Goal: Information Seeking & Learning: Learn about a topic

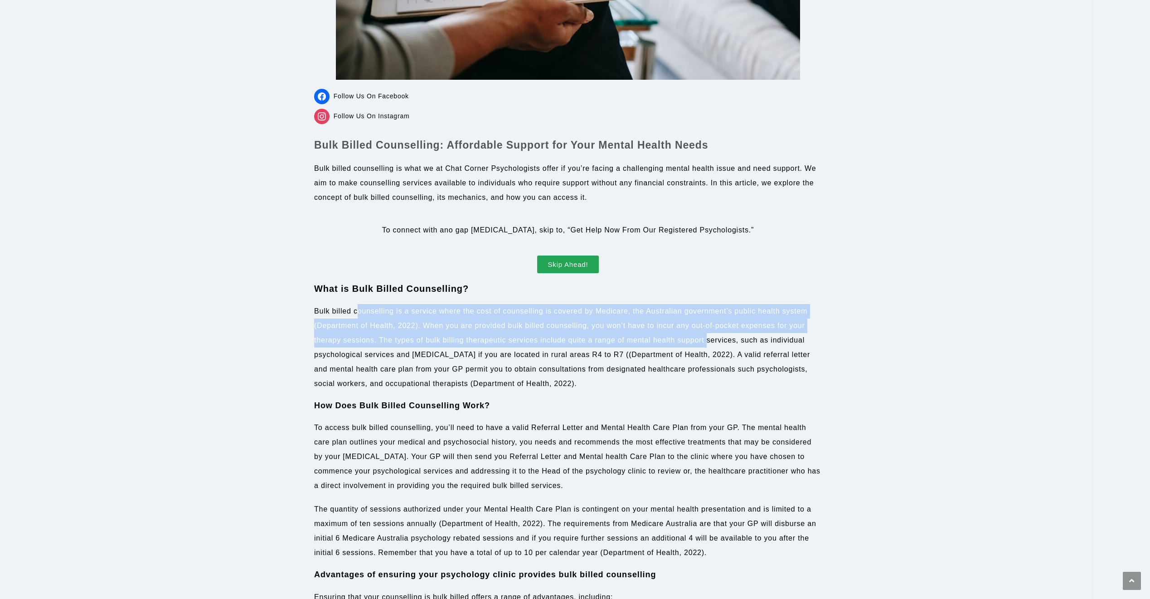
drag, startPoint x: 358, startPoint y: 310, endPoint x: 706, endPoint y: 342, distance: 349.0
click at [706, 342] on p "Bulk billed counselling is a service where the cost of counselling is covered b…" at bounding box center [568, 347] width 508 height 87
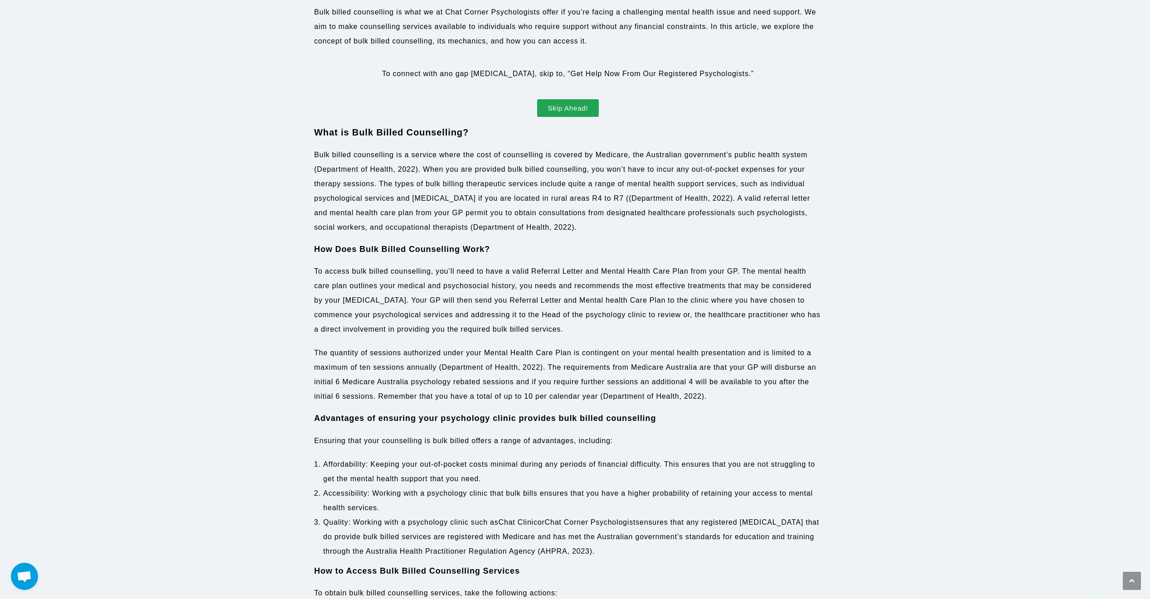
scroll to position [604, 0]
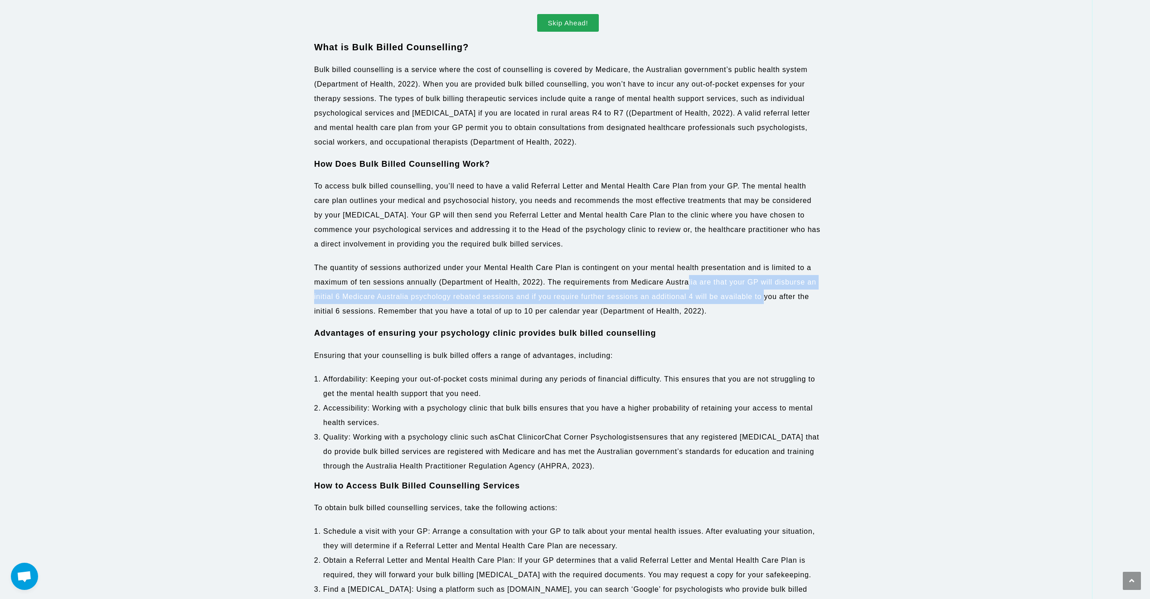
drag, startPoint x: 687, startPoint y: 284, endPoint x: 763, endPoint y: 304, distance: 77.7
click at [763, 304] on p "The quantity of sessions authorized under your Mental Health Care Plan is conti…" at bounding box center [568, 290] width 508 height 58
drag, startPoint x: 763, startPoint y: 304, endPoint x: 764, endPoint y: 316, distance: 12.4
click at [762, 304] on p "The quantity of sessions authorized under your Mental Health Care Plan is conti…" at bounding box center [568, 290] width 508 height 58
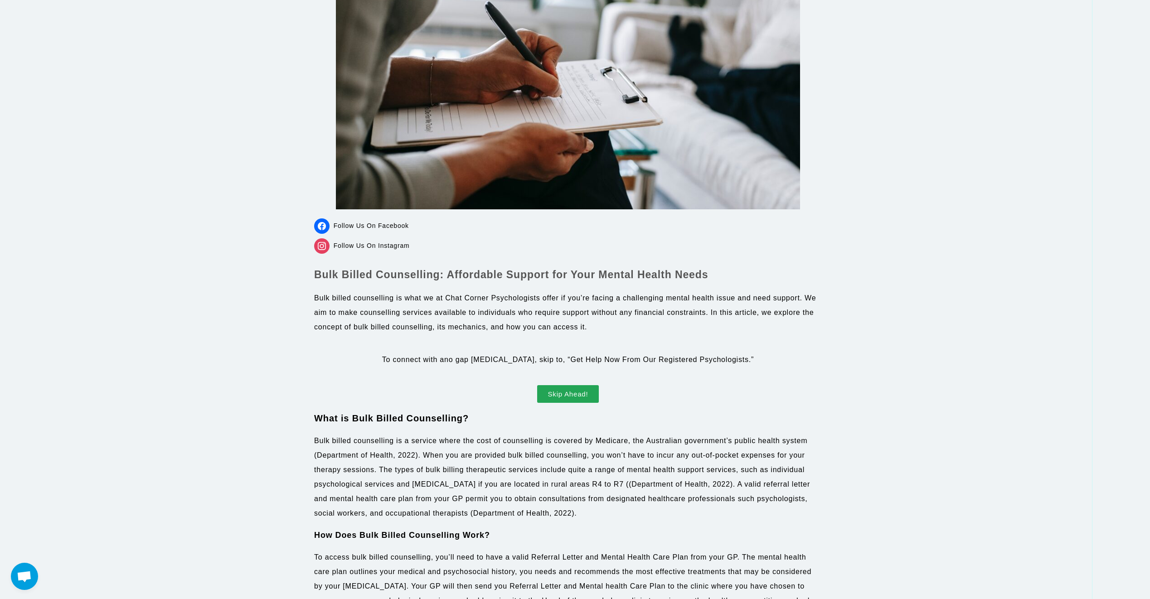
scroll to position [0, 0]
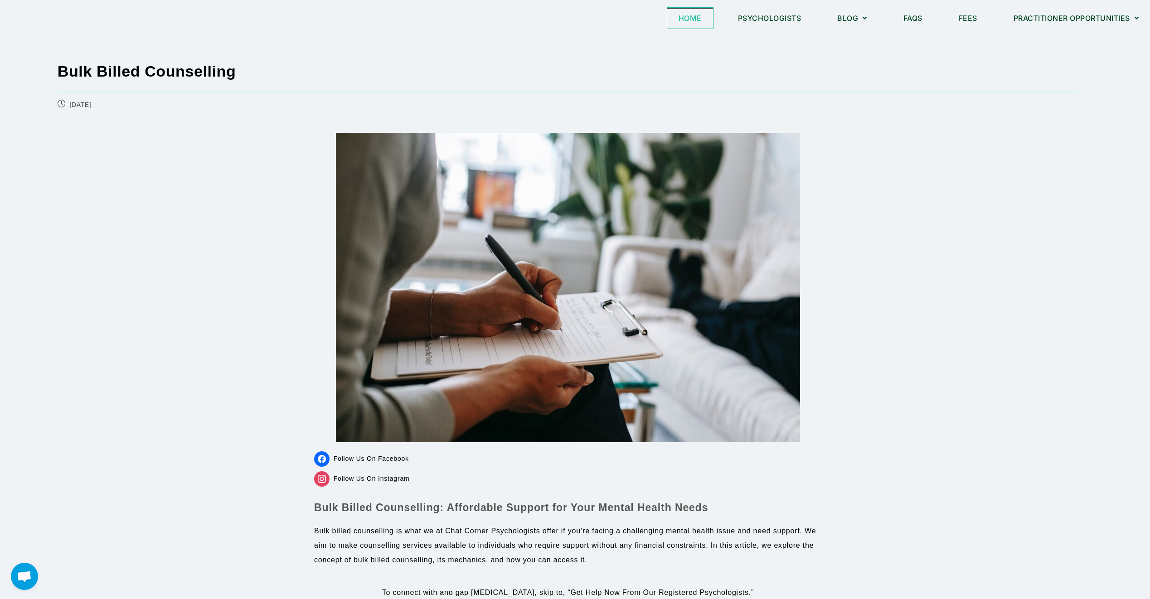
click at [671, 24] on link "Home" at bounding box center [690, 18] width 46 height 21
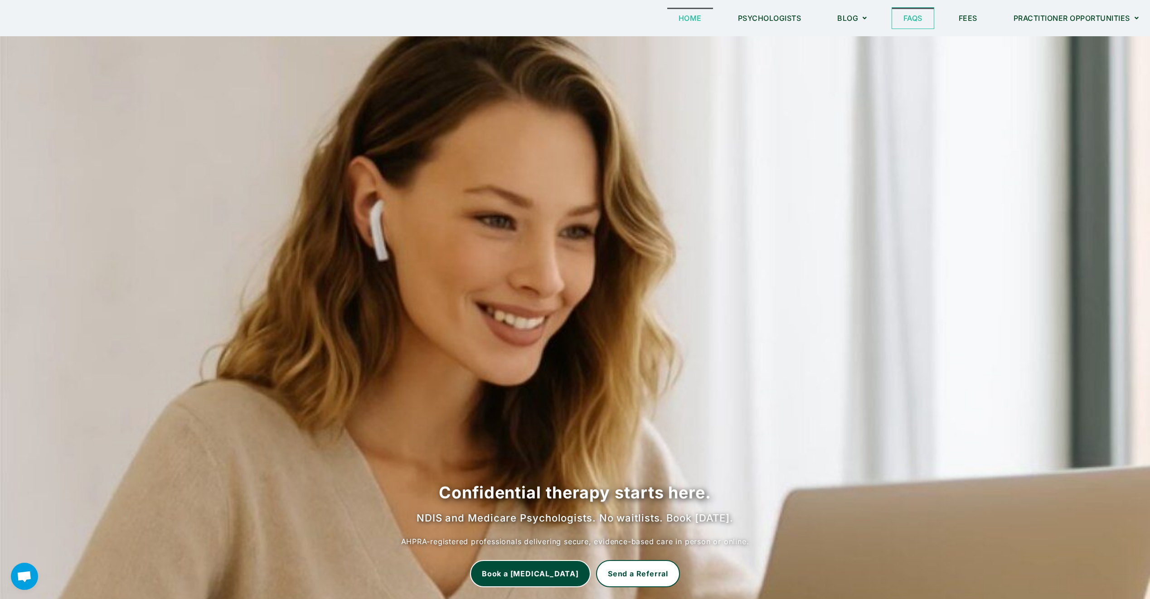
click at [918, 15] on link "FAQs" at bounding box center [913, 18] width 42 height 21
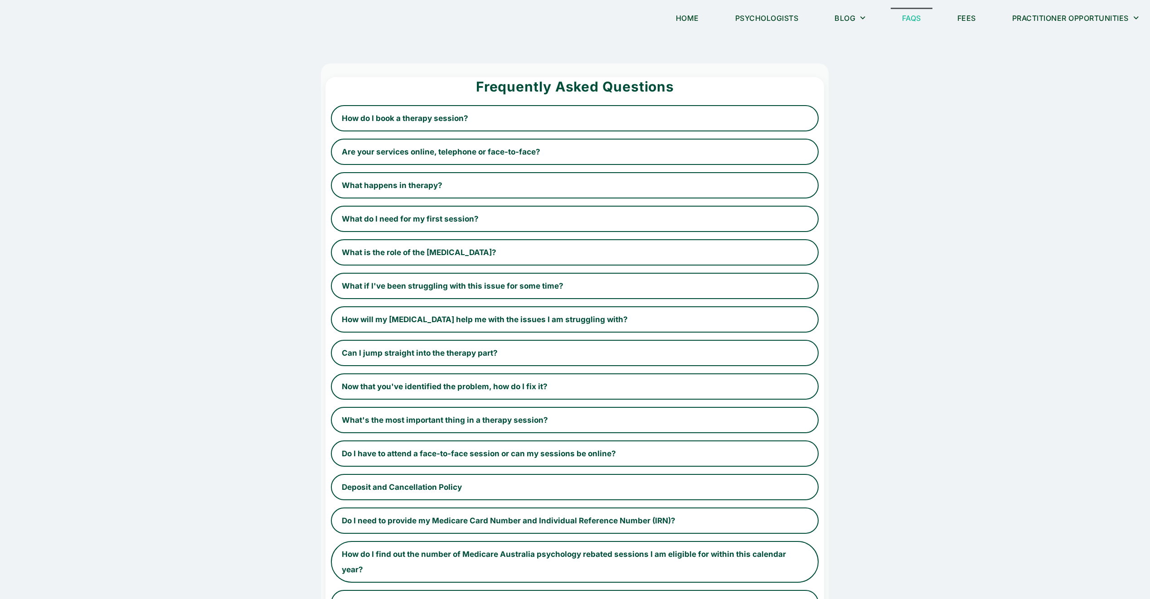
click at [969, 15] on link "Fees" at bounding box center [966, 18] width 41 height 21
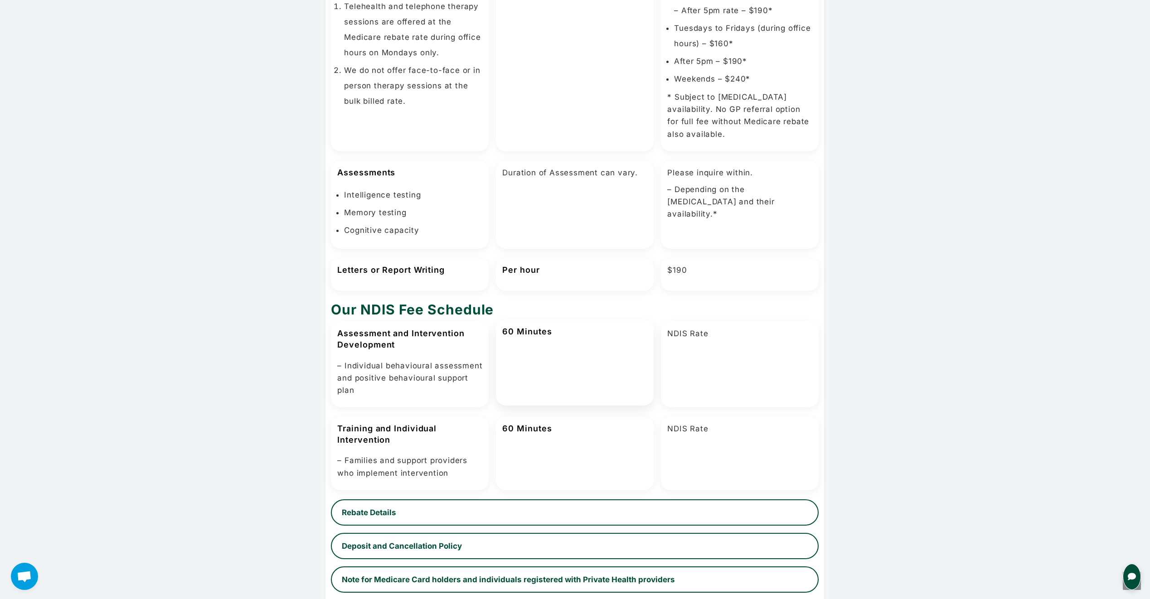
scroll to position [242, 0]
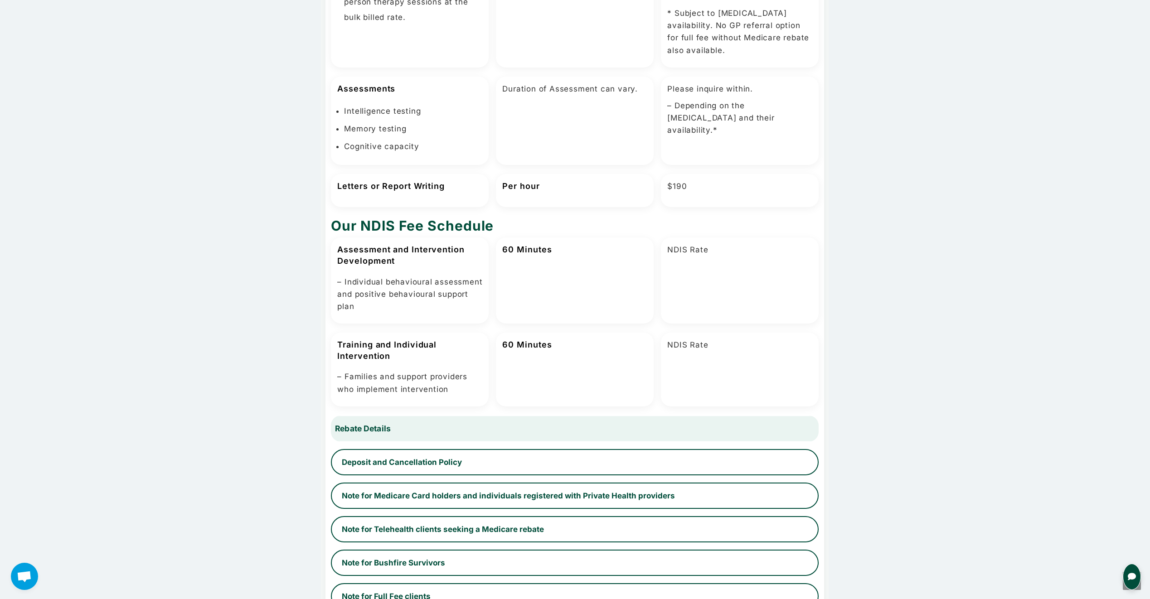
click at [510, 432] on button "Rebate Details" at bounding box center [575, 428] width 502 height 27
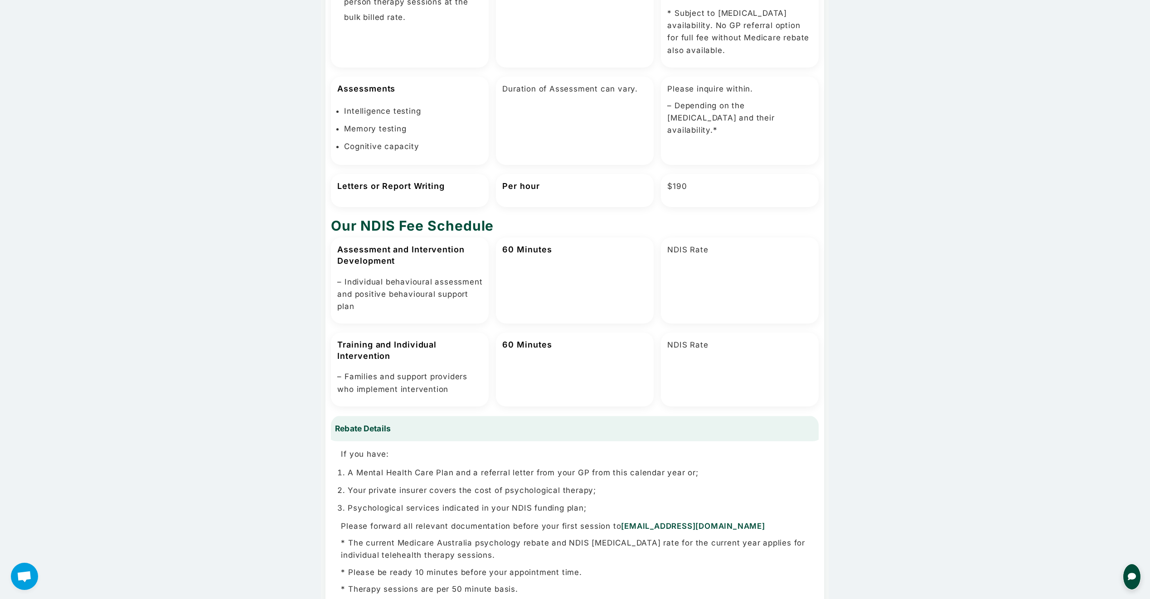
scroll to position [0, 0]
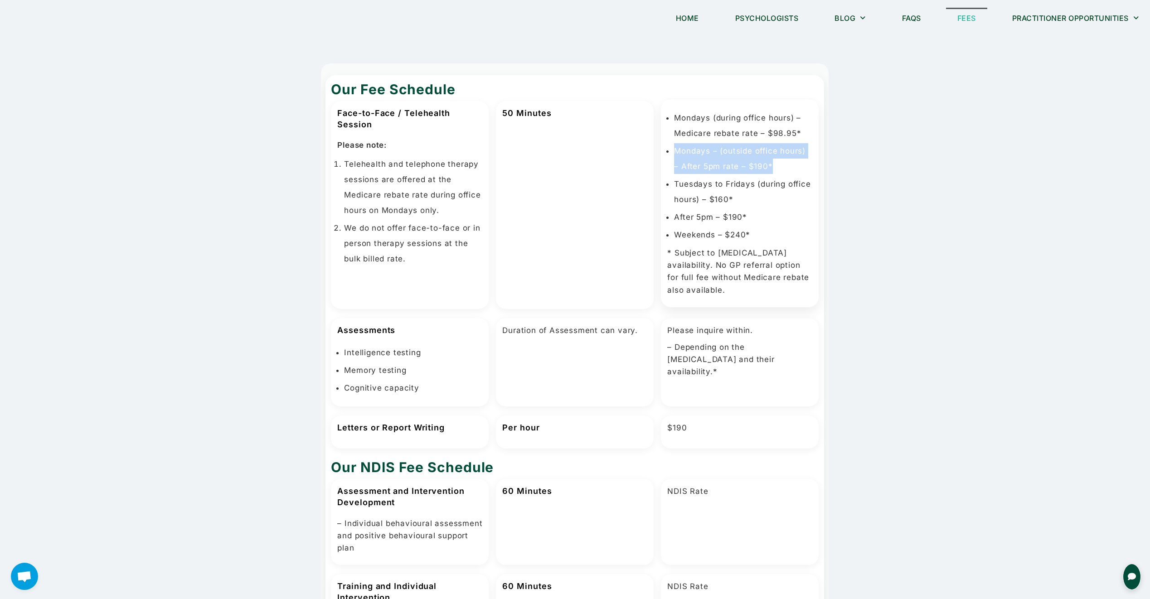
drag, startPoint x: 676, startPoint y: 157, endPoint x: 763, endPoint y: 162, distance: 87.1
click at [763, 162] on li "Mondays – (outside office hours) – After 5pm rate – $190*" at bounding box center [743, 158] width 138 height 31
drag, startPoint x: 718, startPoint y: 110, endPoint x: 816, endPoint y: 133, distance: 100.7
click at [816, 133] on div "Mondays (during office hours) – Medicare rebate rate – $98.95* Mondays – (outsi…" at bounding box center [740, 203] width 158 height 208
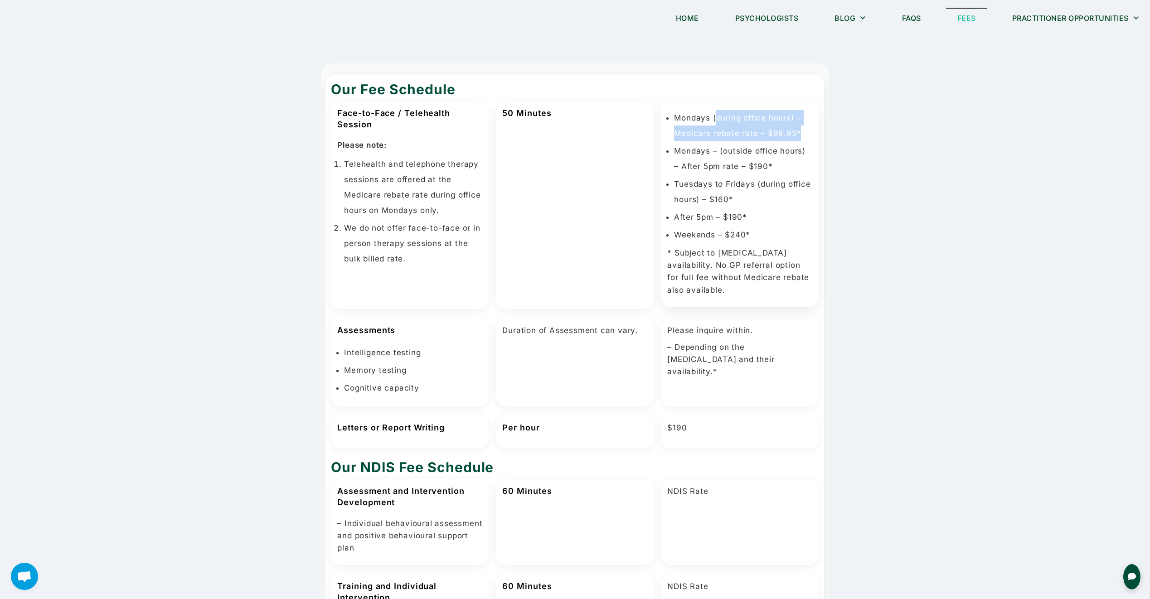
click at [816, 133] on div "Mondays (during office hours) – Medicare rebate rate – $98.95* Mondays – (outsi…" at bounding box center [740, 203] width 158 height 208
drag, startPoint x: 738, startPoint y: 127, endPoint x: 816, endPoint y: 139, distance: 79.2
click at [816, 139] on div "Mondays (during office hours) – Medicare rebate rate – $98.95* Mondays – (outsi…" at bounding box center [740, 203] width 158 height 208
drag, startPoint x: 682, startPoint y: 265, endPoint x: 753, endPoint y: 278, distance: 72.9
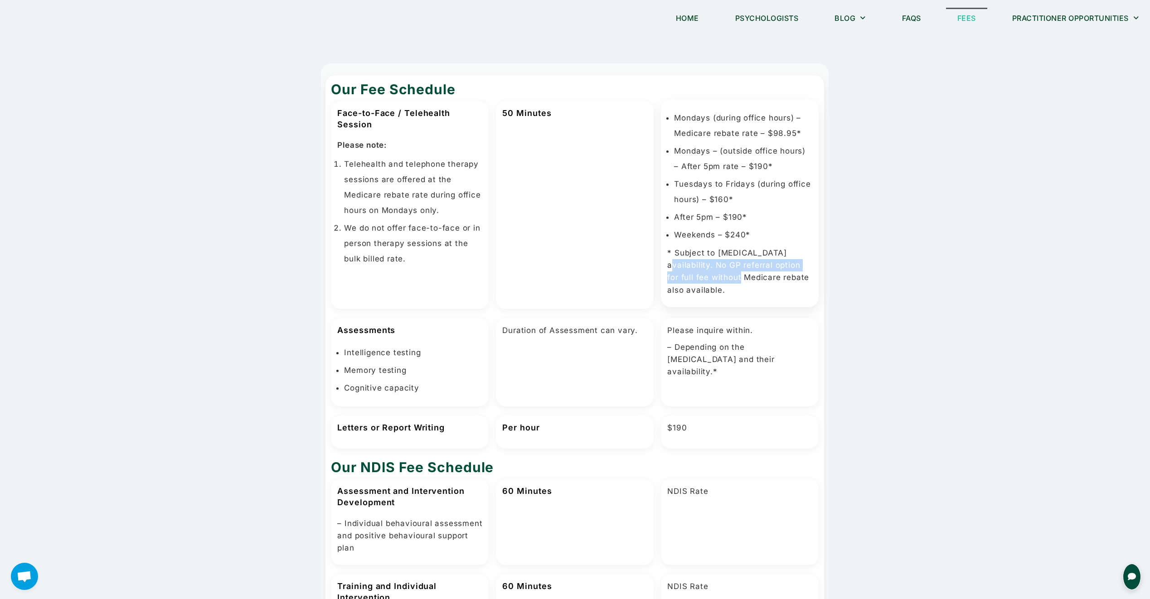
click at [753, 278] on p "* Subject to psychologist availability. No GP referral option for full fee with…" at bounding box center [739, 271] width 145 height 49
drag, startPoint x: 753, startPoint y: 278, endPoint x: 762, endPoint y: 290, distance: 15.0
click at [753, 278] on p "* Subject to psychologist availability. No GP referral option for full fee with…" at bounding box center [739, 271] width 145 height 49
